Goal: Task Accomplishment & Management: Manage account settings

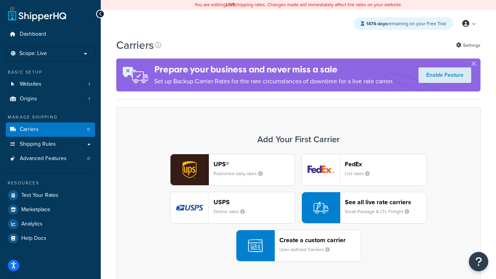
click at [298, 208] on div "UPS® Published daily rates FedEx List rates USPS Online rates See all live rate…" at bounding box center [298, 208] width 348 height 108
click at [385, 164] on header "FedEx" at bounding box center [385, 163] width 81 height 7
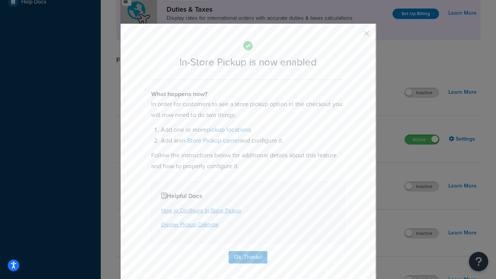
click at [355, 36] on button "button" at bounding box center [355, 36] width 2 height 2
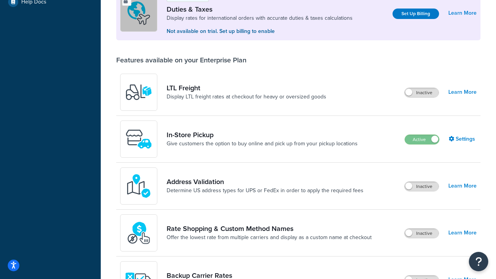
scroll to position [236, 0]
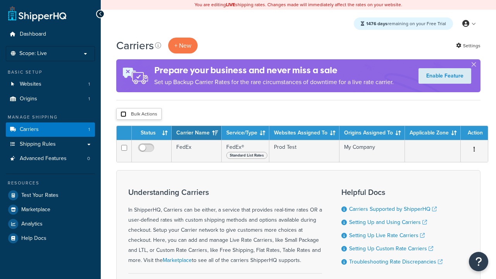
click at [123, 114] on input "checkbox" at bounding box center [123, 114] width 6 height 6
checkbox input "true"
click at [0, 0] on button "Delete" at bounding box center [0, 0] width 0 height 0
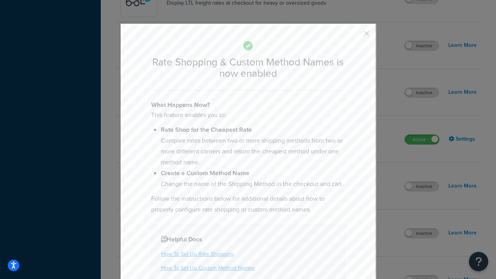
click at [355, 35] on button "button" at bounding box center [355, 36] width 2 height 2
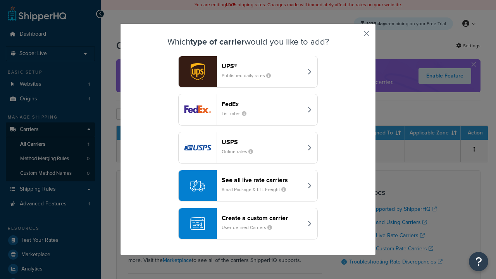
scroll to position [38, 0]
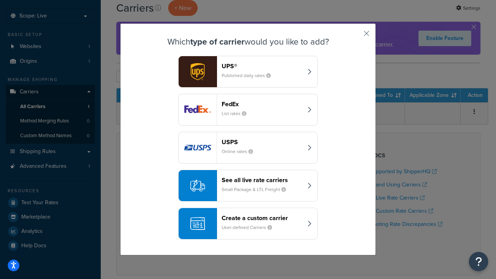
click at [248, 185] on div "See all live rate carriers Small Package & LTL Freight" at bounding box center [261, 185] width 81 height 19
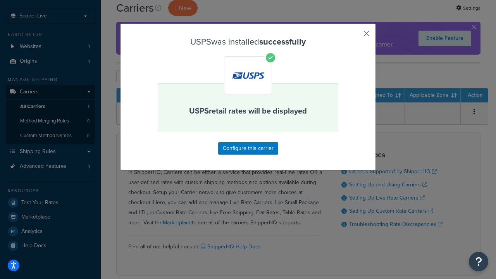
click at [355, 36] on button "button" at bounding box center [355, 36] width 2 height 2
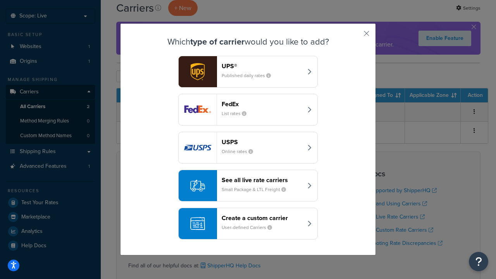
click at [248, 185] on div "See all live rate carriers Small Package & LTL Freight" at bounding box center [261, 185] width 81 height 19
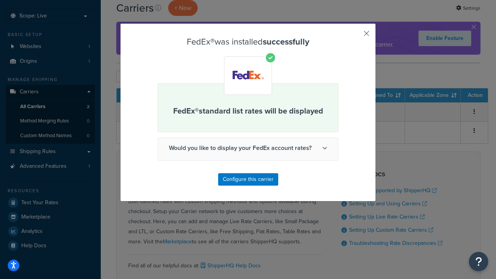
click at [355, 36] on button "button" at bounding box center [355, 36] width 2 height 2
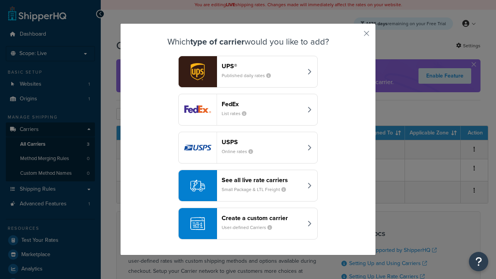
click at [248, 185] on div "See all live rate carriers Small Package & LTL Freight" at bounding box center [261, 185] width 81 height 19
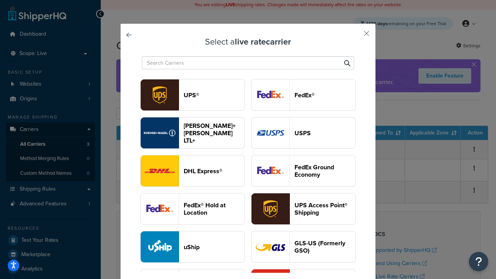
click at [214, 95] on header "UPS®" at bounding box center [214, 94] width 61 height 7
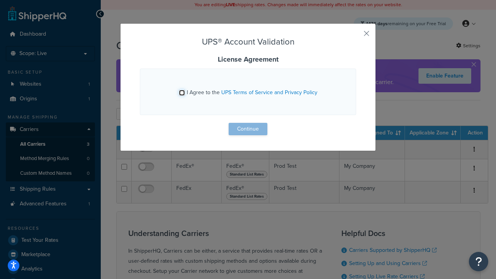
click at [182, 93] on input "I Agree to the UPS Terms of Service and Privacy Policy" at bounding box center [182, 93] width 6 height 6
checkbox input "true"
click at [248, 129] on button "Continue" at bounding box center [247, 129] width 39 height 12
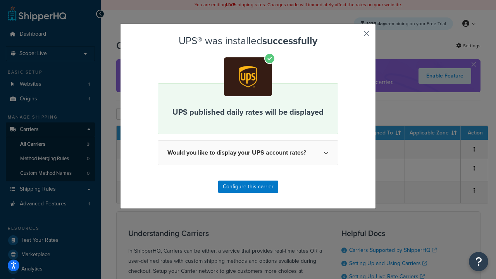
click at [355, 36] on button "button" at bounding box center [355, 36] width 2 height 2
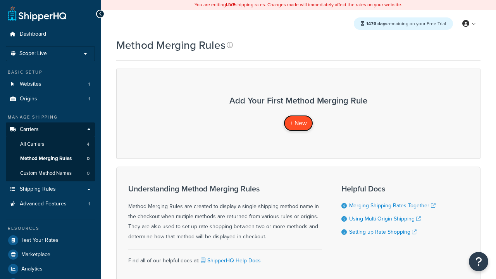
click at [298, 123] on span "+ New" at bounding box center [298, 122] width 17 height 9
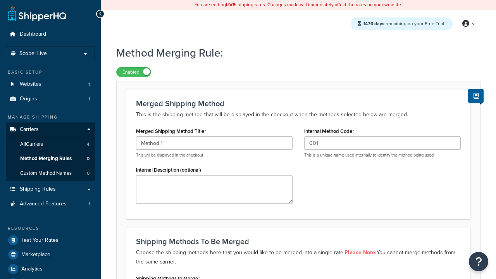
type input "001"
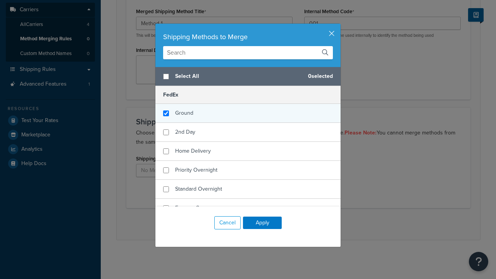
click at [184, 113] on span "Ground" at bounding box center [184, 113] width 18 height 8
checkbox input "true"
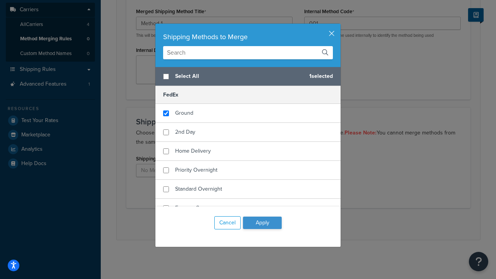
checkbox input "true"
click at [262, 223] on button "Apply" at bounding box center [262, 222] width 39 height 12
click at [293, 224] on button "Save" at bounding box center [293, 224] width 21 height 12
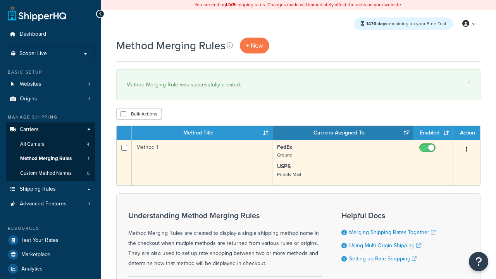
click at [466, 150] on icon "button" at bounding box center [466, 148] width 2 height 5
click at [0, 0] on link "Edit" at bounding box center [0, 0] width 0 height 0
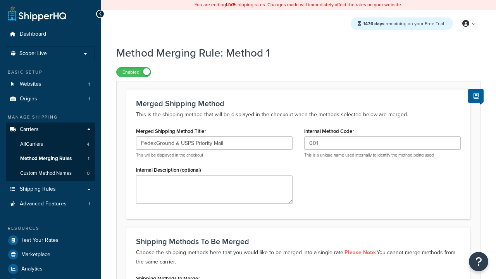
scroll to position [194, 0]
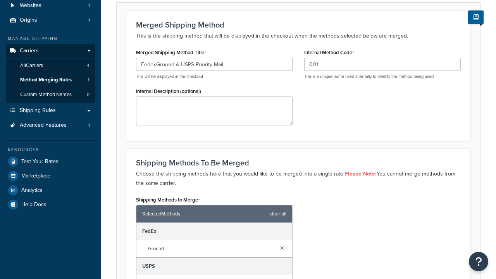
type input "FedexGround & USPS Priority Mail"
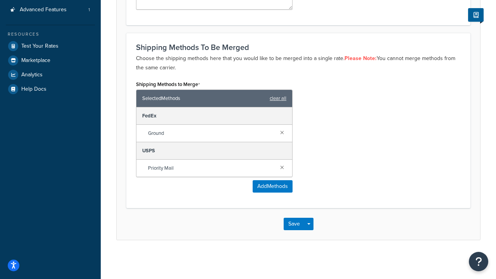
scroll to position [0, 0]
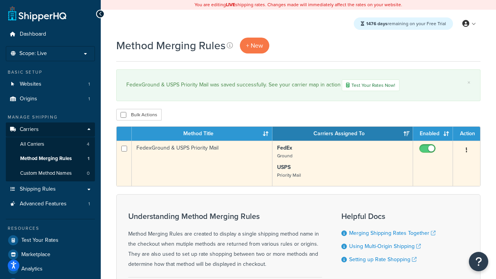
click at [466, 151] on icon "button" at bounding box center [466, 149] width 2 height 5
click at [0, 0] on link "Duplicate" at bounding box center [0, 0] width 0 height 0
